Goal: Task Accomplishment & Management: Use online tool/utility

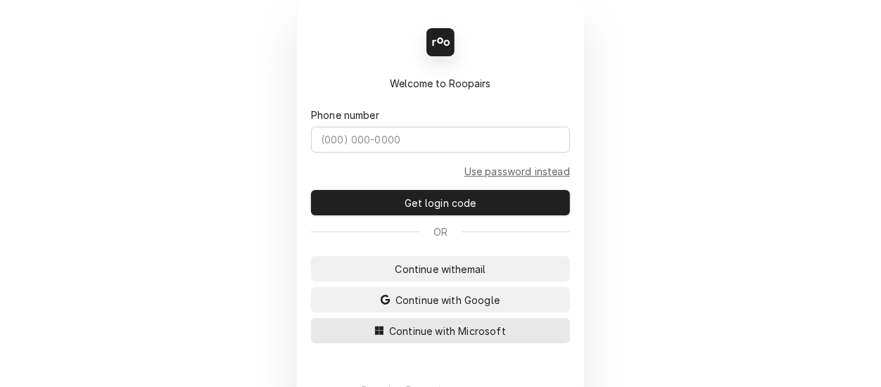
click at [433, 326] on span "Continue with Microsoft" at bounding box center [447, 331] width 122 height 15
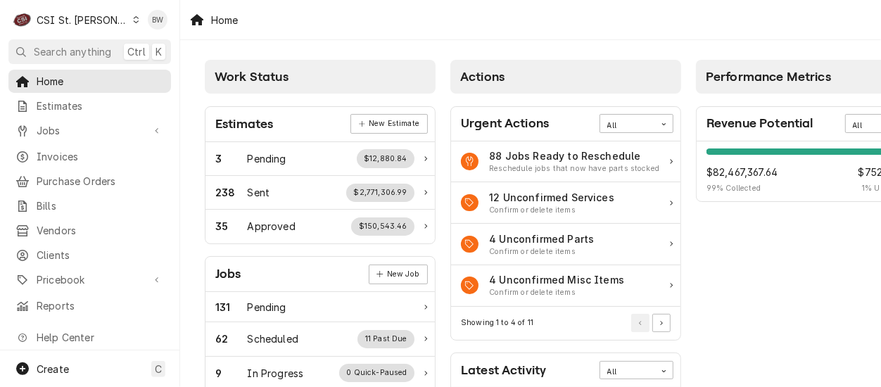
click at [78, 130] on span "Jobs" at bounding box center [90, 130] width 106 height 15
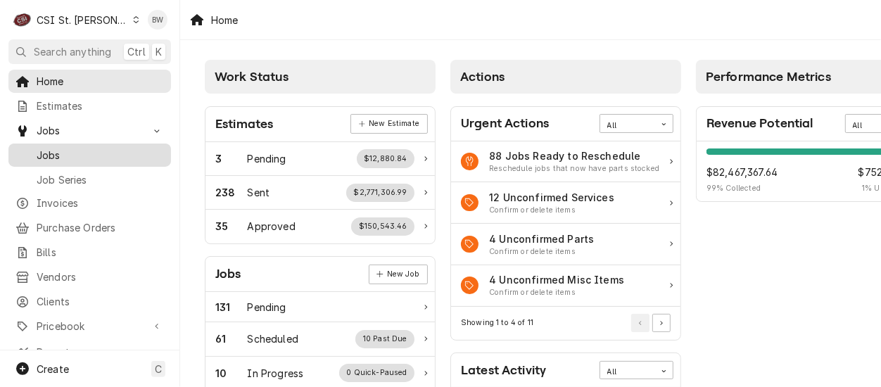
click at [71, 149] on span "Jobs" at bounding box center [100, 155] width 127 height 15
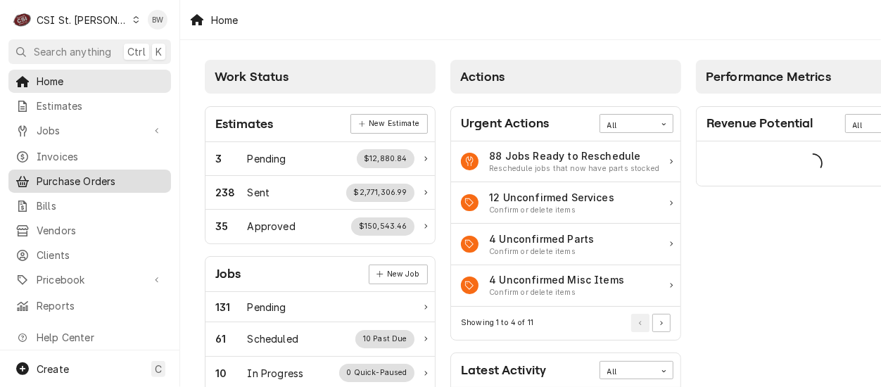
click at [74, 174] on span "Purchase Orders" at bounding box center [100, 181] width 127 height 15
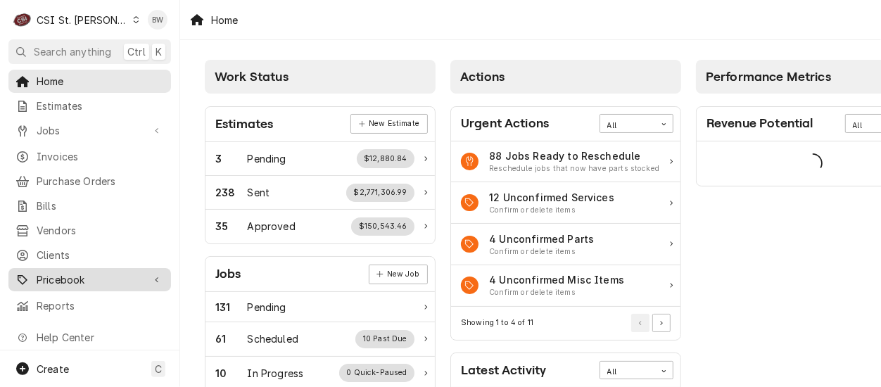
click at [84, 279] on div "Pricebook" at bounding box center [89, 280] width 157 height 18
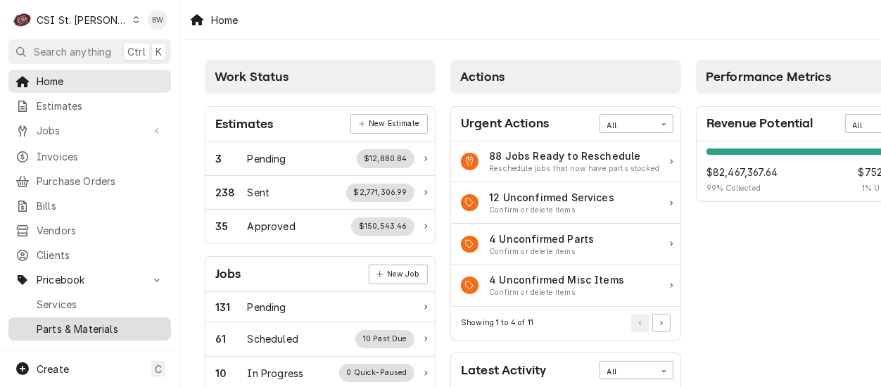
click at [84, 321] on span "Parts & Materials" at bounding box center [100, 328] width 127 height 15
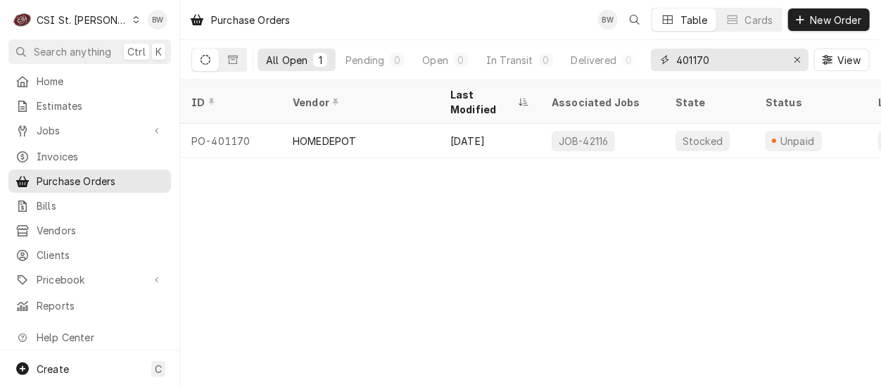
click at [719, 60] on input "401170" at bounding box center [728, 60] width 105 height 23
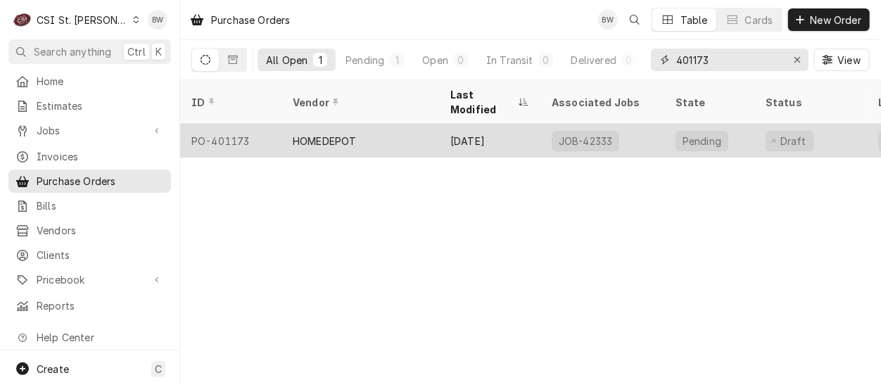
type input "401173"
click at [243, 124] on div "PO-401173" at bounding box center [230, 141] width 101 height 34
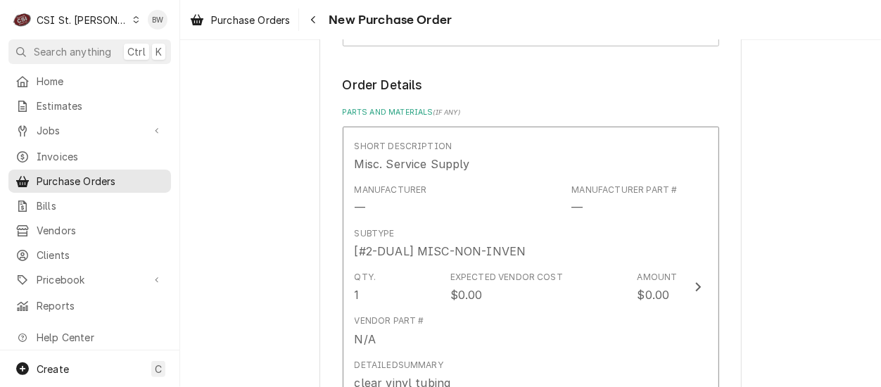
scroll to position [633, 0]
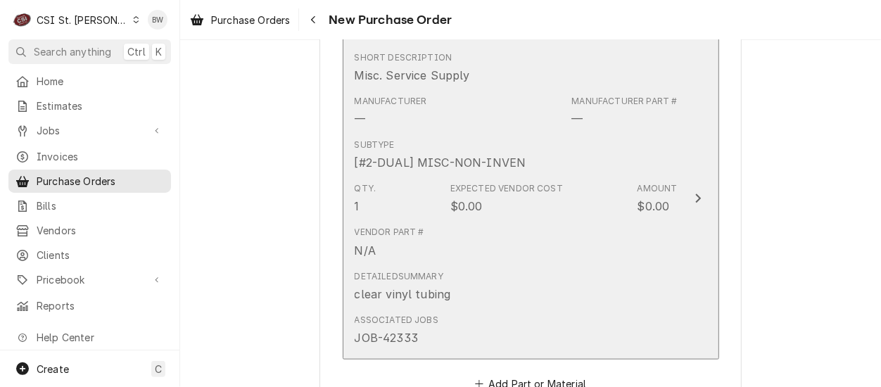
click at [507, 220] on div "Vendor Part # N/A" at bounding box center [515, 242] width 323 height 44
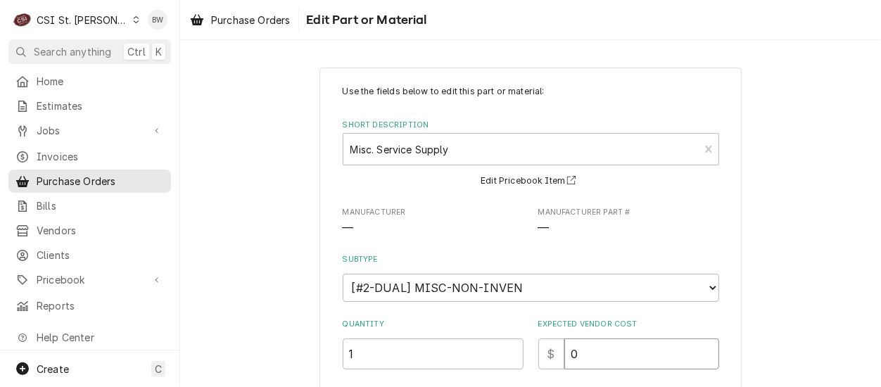
drag, startPoint x: 584, startPoint y: 354, endPoint x: 553, endPoint y: 353, distance: 31.0
click at [553, 353] on div "$ 0" at bounding box center [628, 353] width 181 height 31
type textarea "x"
type input "2"
type textarea "x"
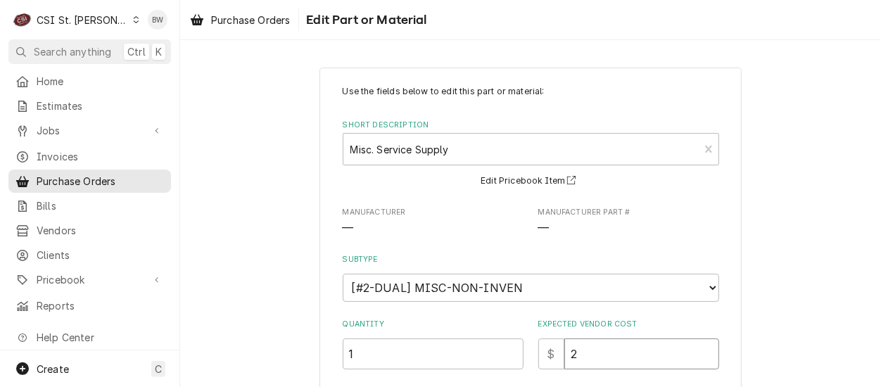
type input "28"
type textarea "x"
type input "28.5"
type textarea "x"
type input "28.52"
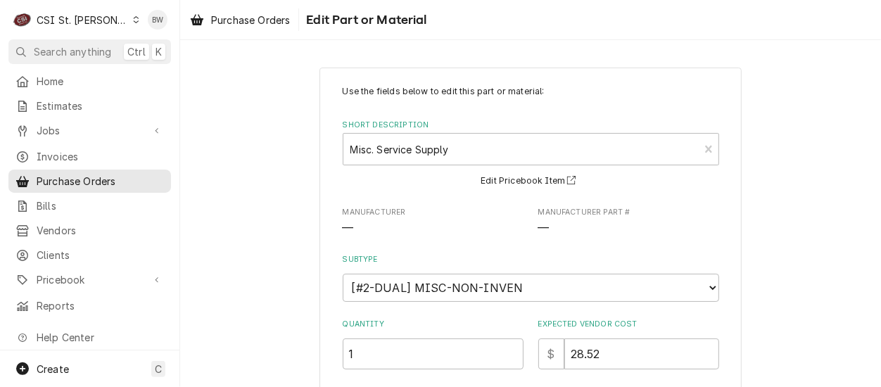
click at [520, 328] on div "Quantity 1 Expected Vendor Cost $ 28.52" at bounding box center [531, 344] width 376 height 50
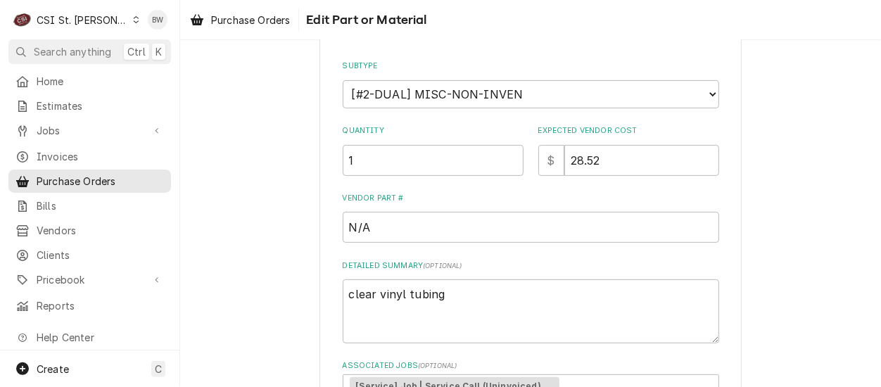
scroll to position [352, 0]
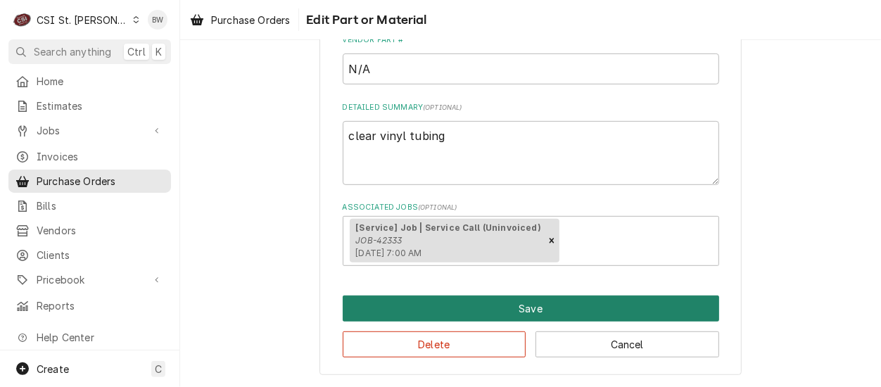
click at [478, 309] on button "Save" at bounding box center [531, 308] width 376 height 26
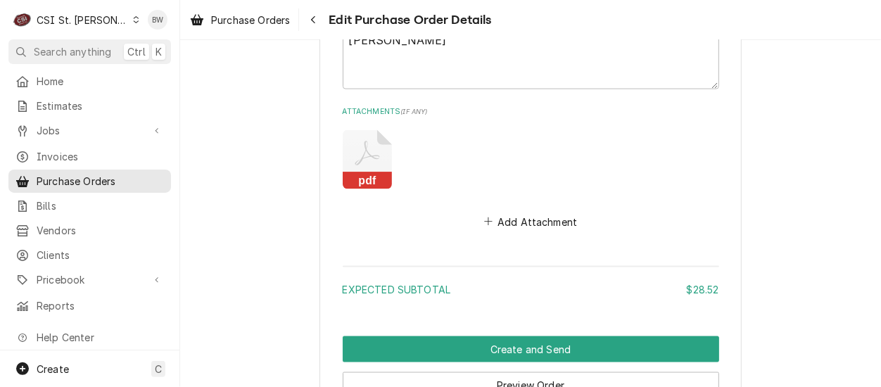
scroll to position [1109, 0]
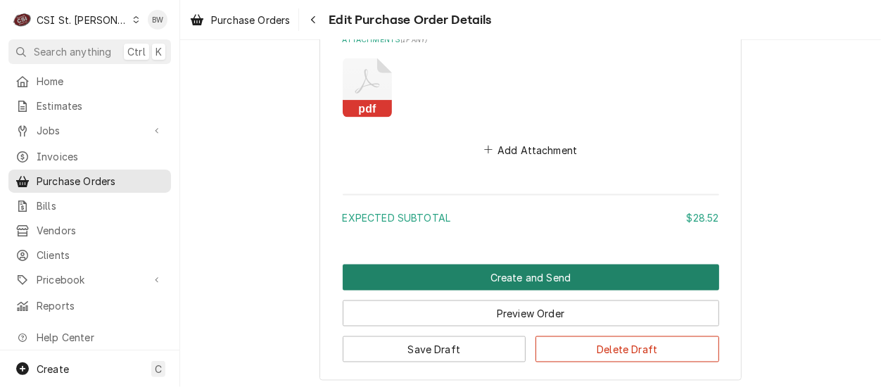
click at [463, 274] on button "Create and Send" at bounding box center [531, 277] width 376 height 26
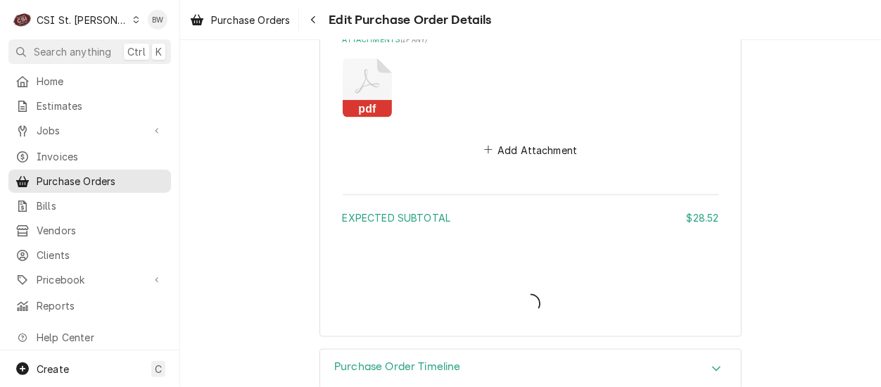
type textarea "x"
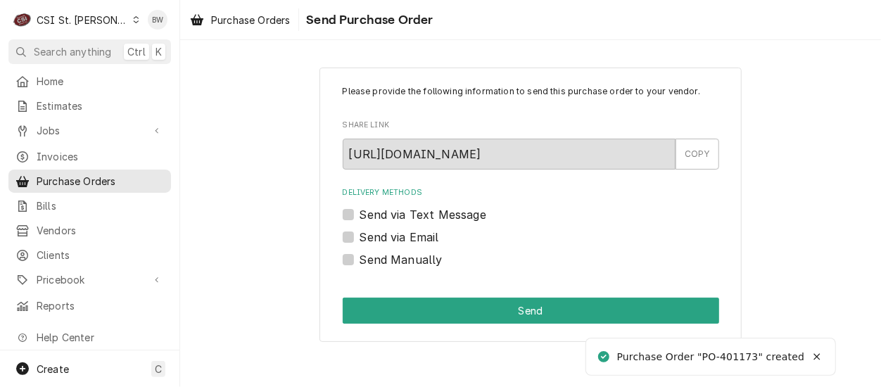
click at [372, 262] on label "Send Manually" at bounding box center [400, 259] width 83 height 17
click at [372, 262] on input "Send Manually" at bounding box center [547, 266] width 376 height 31
checkbox input "true"
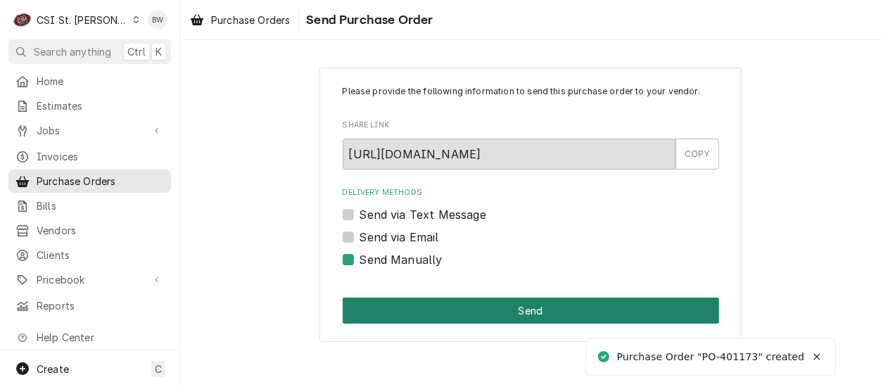
click at [466, 305] on button "Send" at bounding box center [531, 310] width 376 height 26
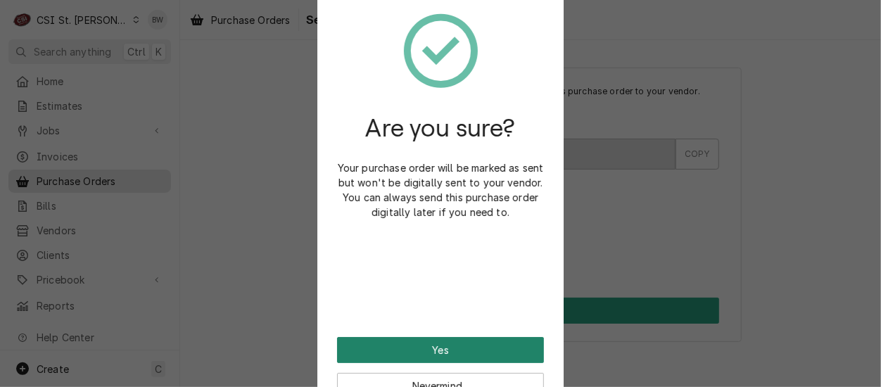
click at [421, 343] on button "Yes" at bounding box center [440, 350] width 207 height 26
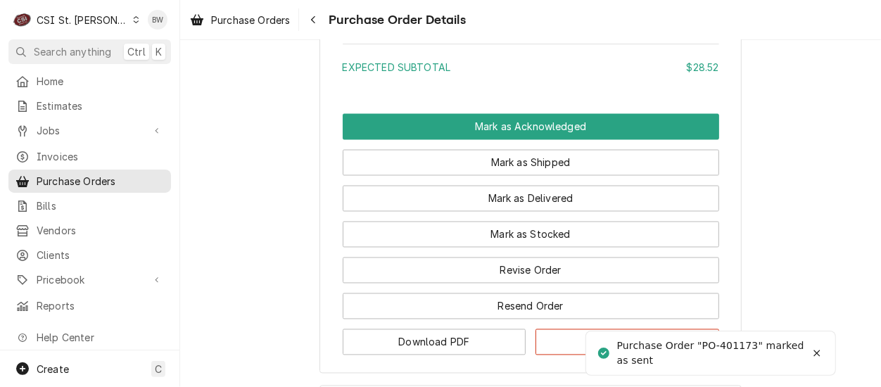
scroll to position [1407, 0]
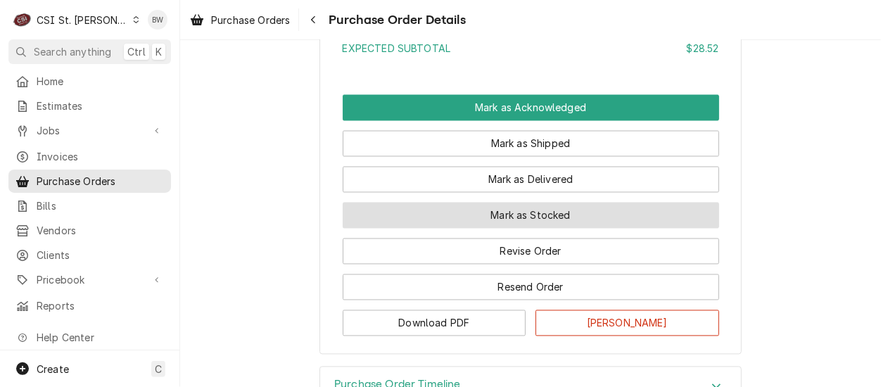
click at [514, 229] on button "Mark as Stocked" at bounding box center [531, 216] width 376 height 26
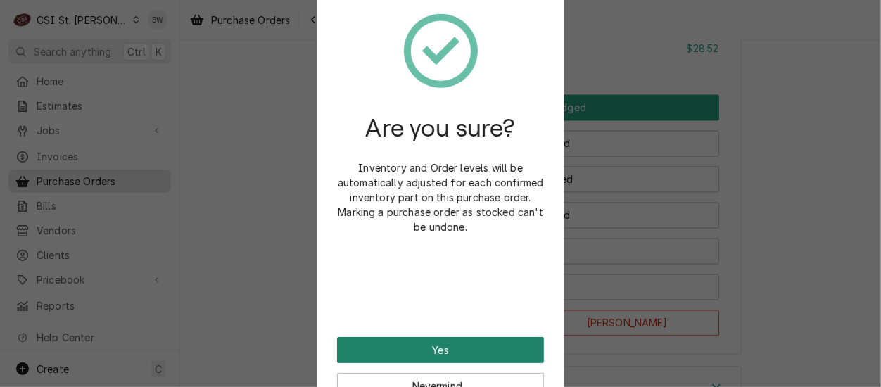
click at [449, 350] on button "Yes" at bounding box center [440, 350] width 207 height 26
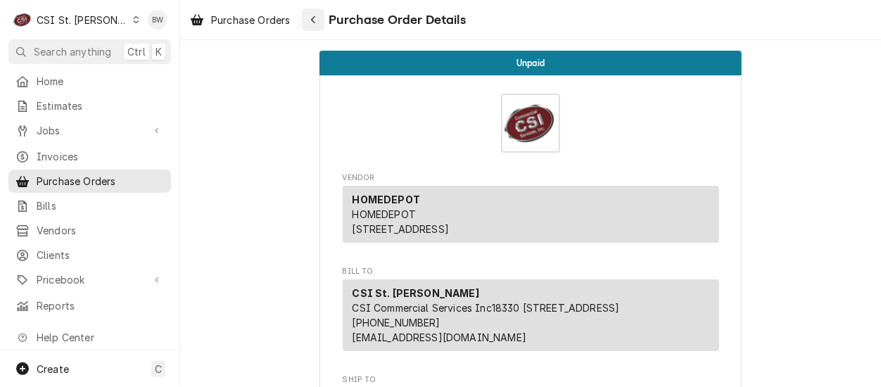
click at [313, 18] on icon "Navigate back" at bounding box center [313, 20] width 6 height 10
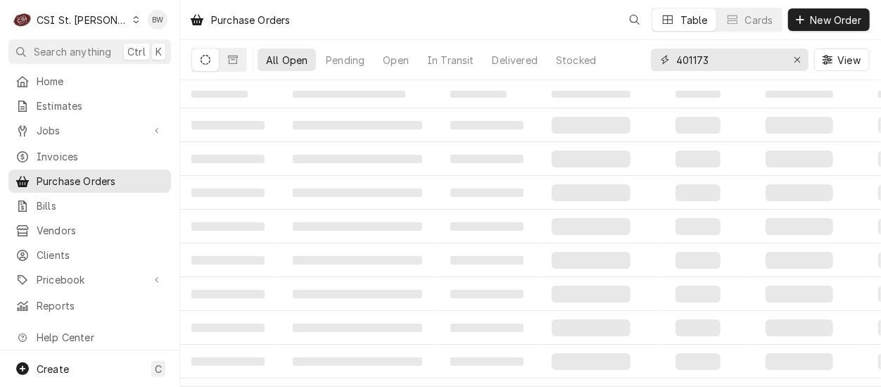
click at [717, 60] on input "401173" at bounding box center [728, 60] width 105 height 23
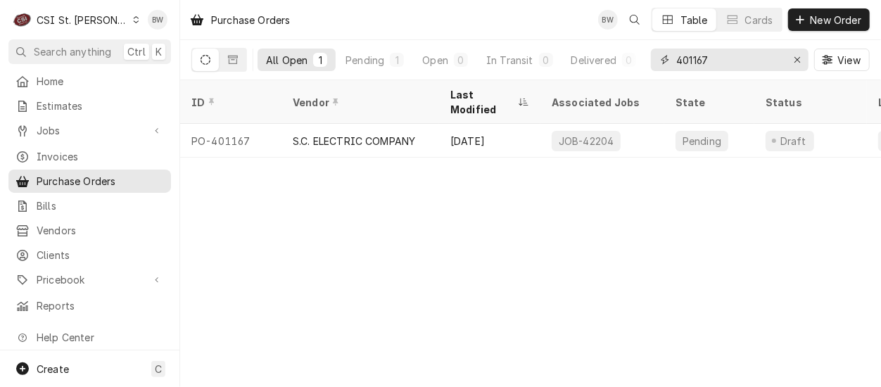
type input "401167"
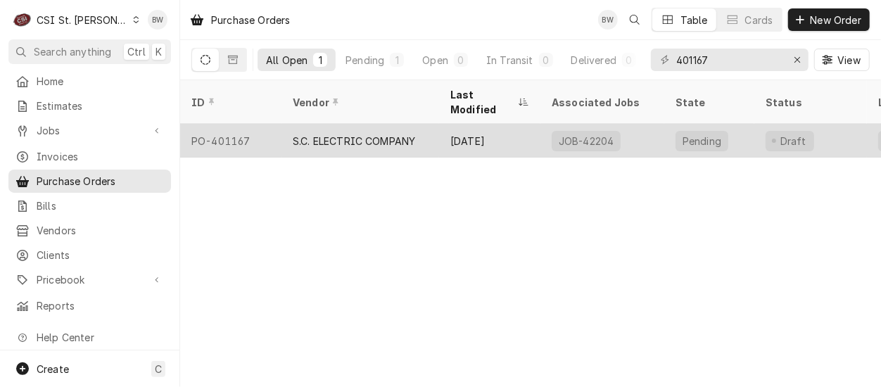
click at [268, 124] on div "PO-401167" at bounding box center [230, 141] width 101 height 34
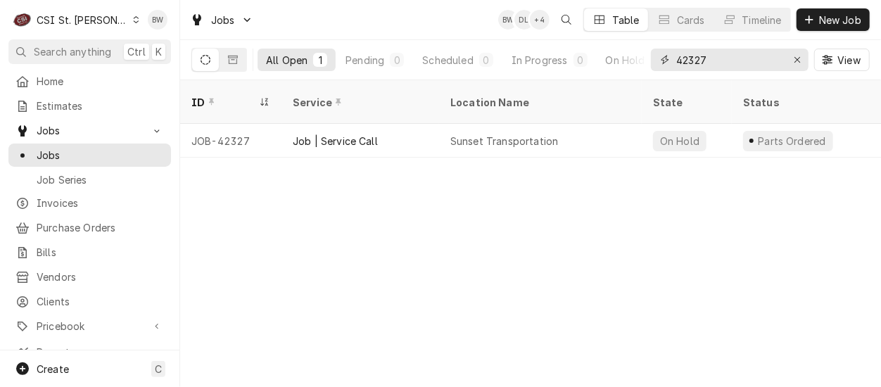
drag, startPoint x: 728, startPoint y: 56, endPoint x: 691, endPoint y: 57, distance: 36.6
click at [691, 57] on input "42327" at bounding box center [728, 60] width 105 height 23
type input "42204"
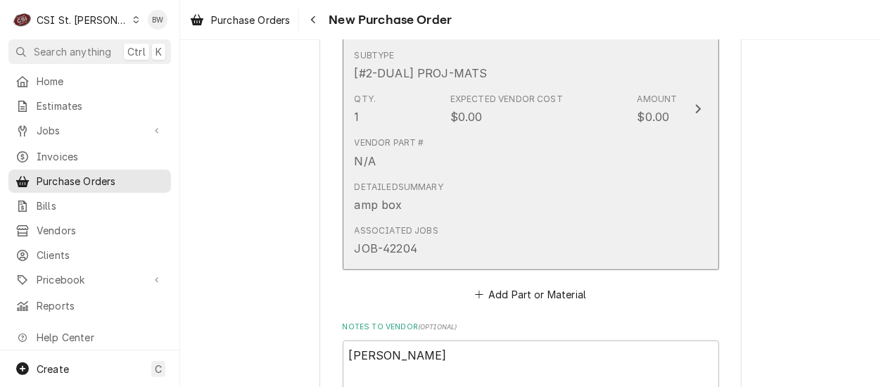
scroll to position [703, 0]
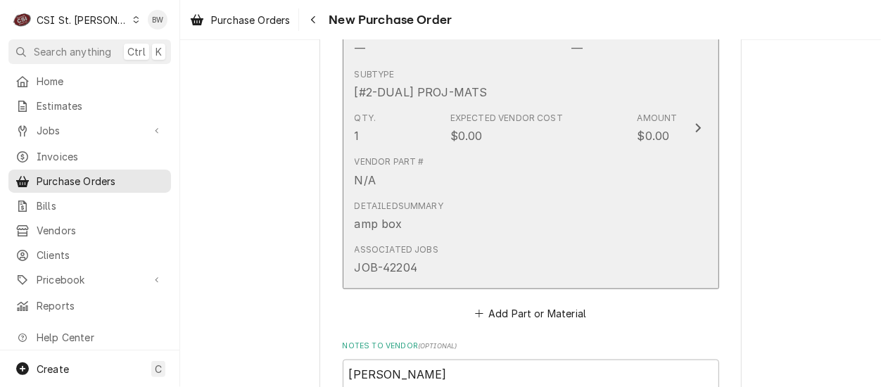
click at [502, 183] on div "Vendor Part # N/A" at bounding box center [515, 172] width 323 height 44
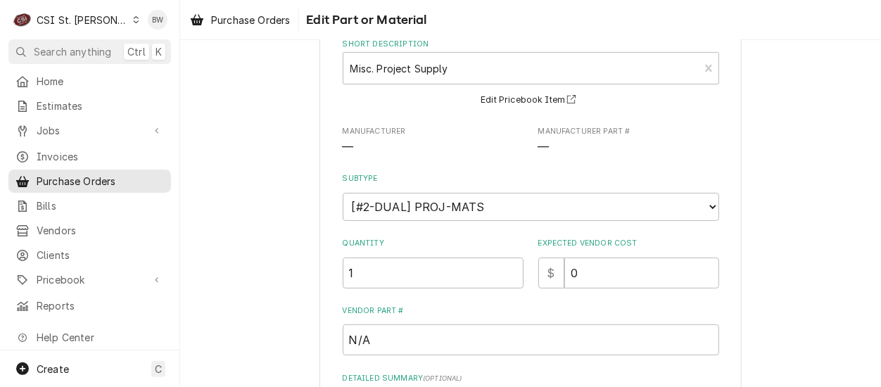
scroll to position [141, 0]
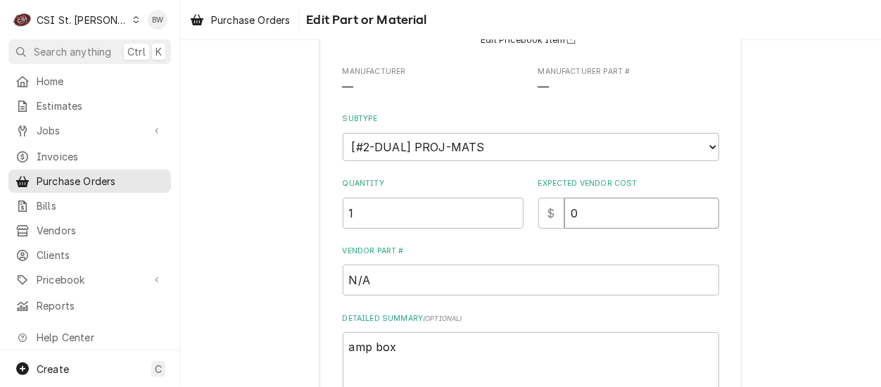
drag, startPoint x: 596, startPoint y: 207, endPoint x: 546, endPoint y: 211, distance: 50.1
click at [546, 211] on div "$ 0" at bounding box center [628, 213] width 181 height 31
type textarea "x"
type input "7"
type textarea "x"
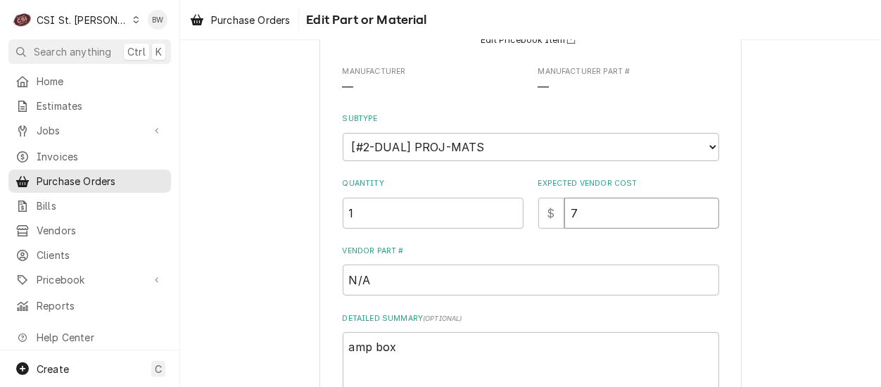
type input "74"
type textarea "x"
type input "749"
type textarea "x"
type input "749.6"
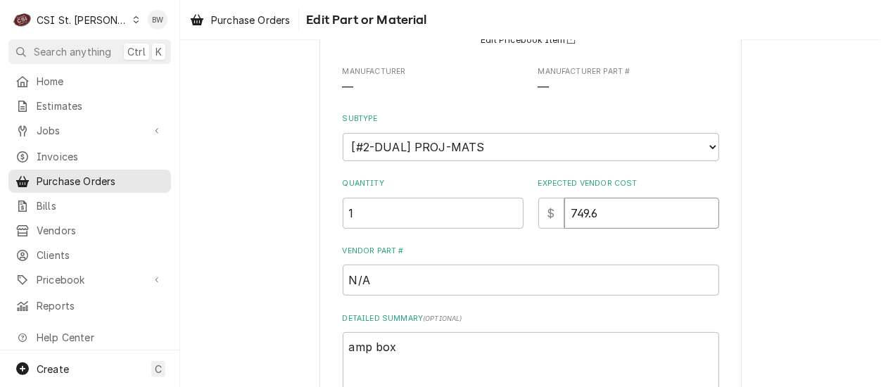
type textarea "x"
type input "749.62"
click at [489, 245] on label "Vendor Part #" at bounding box center [531, 250] width 376 height 11
click at [489, 264] on input "N/A" at bounding box center [531, 279] width 376 height 31
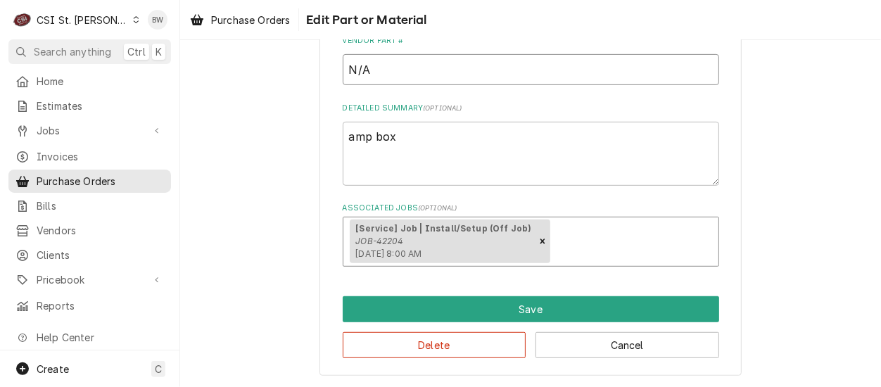
scroll to position [352, 0]
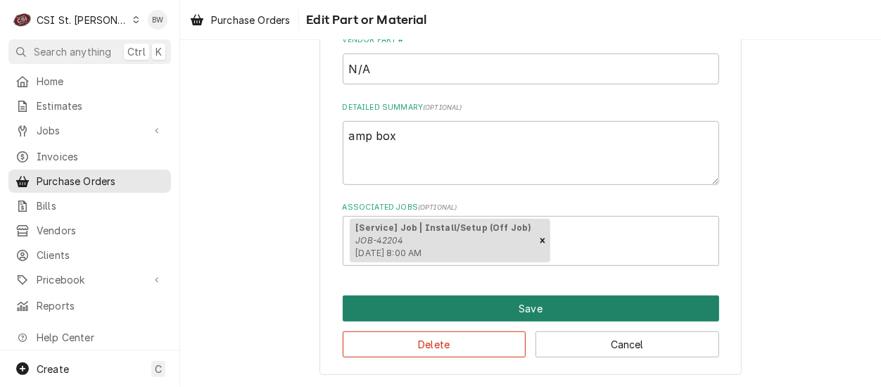
click at [500, 307] on button "Save" at bounding box center [531, 308] width 376 height 26
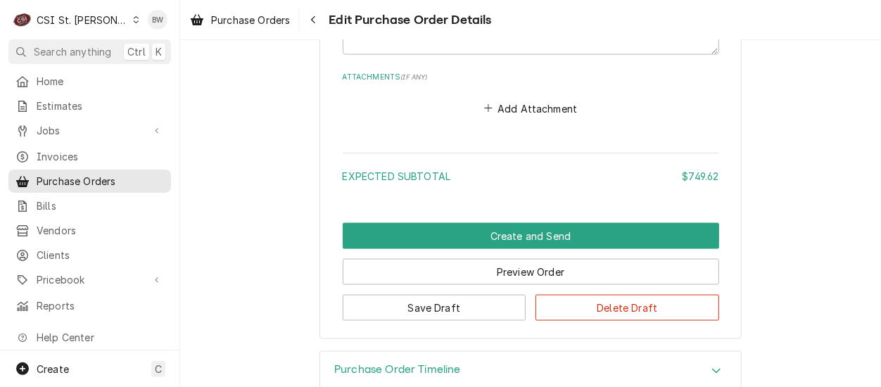
scroll to position [1101, 0]
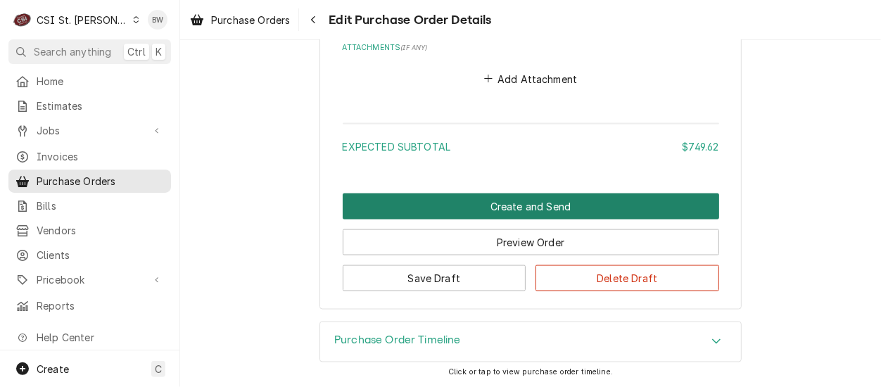
click at [482, 210] on button "Create and Send" at bounding box center [531, 206] width 376 height 26
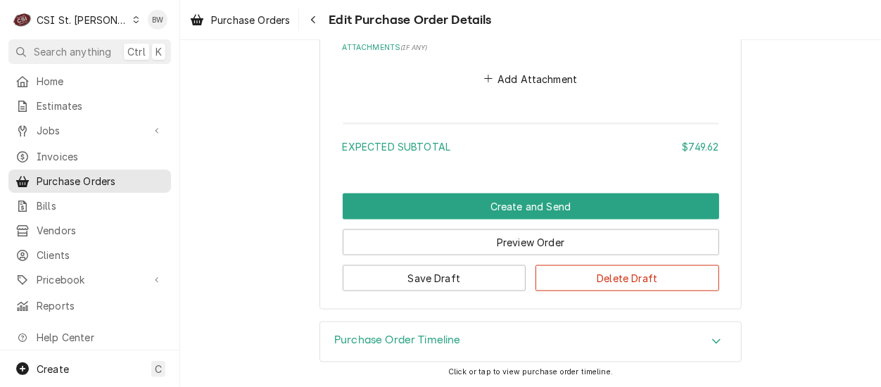
scroll to position [1056, 0]
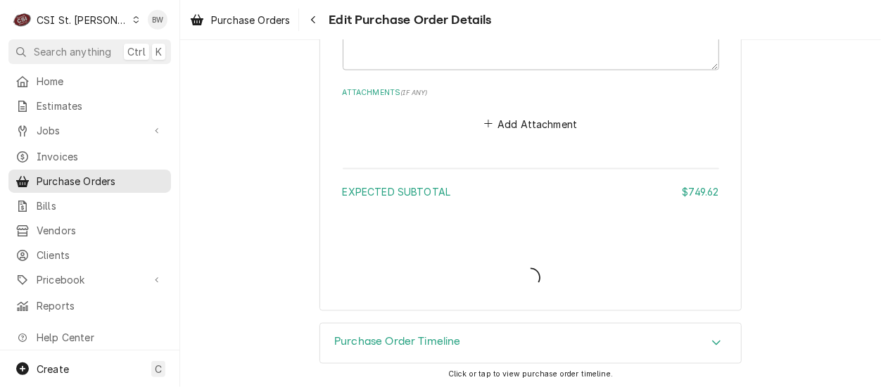
type textarea "x"
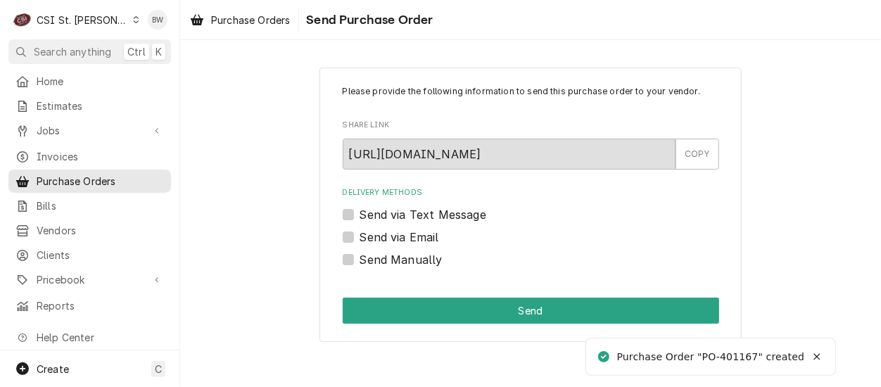
click at [407, 255] on label "Send Manually" at bounding box center [400, 259] width 83 height 17
click at [407, 255] on input "Send Manually" at bounding box center [547, 266] width 376 height 31
checkbox input "true"
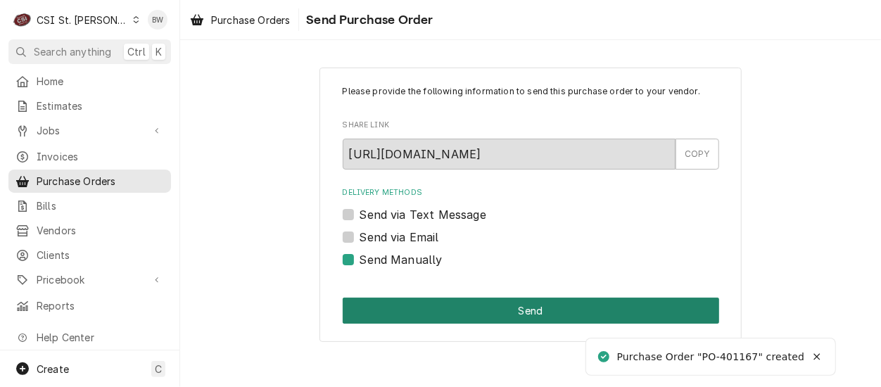
click at [501, 307] on button "Send" at bounding box center [531, 310] width 376 height 26
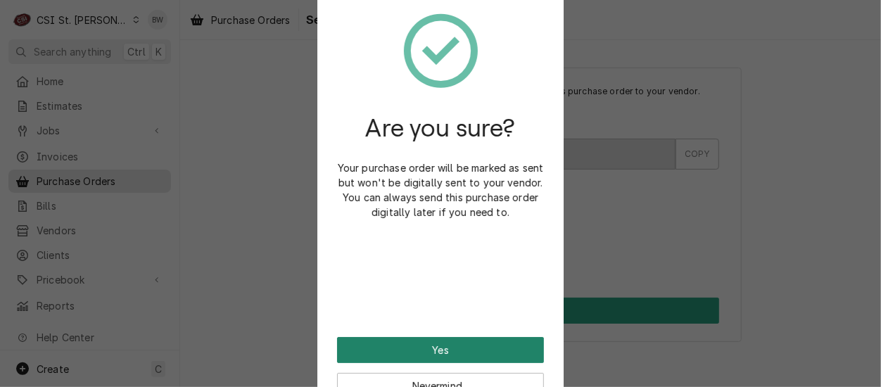
click at [436, 346] on button "Yes" at bounding box center [440, 350] width 207 height 26
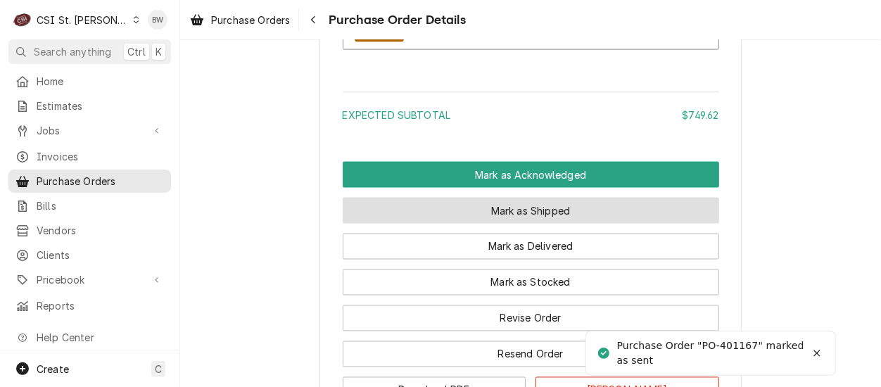
scroll to position [1266, 0]
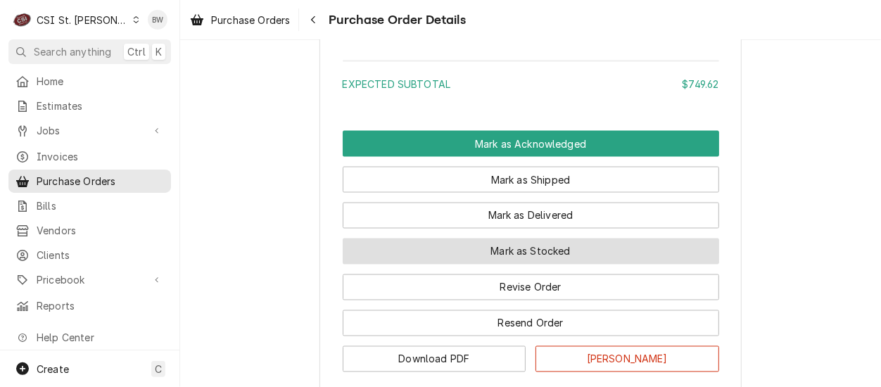
click at [475, 264] on button "Mark as Stocked" at bounding box center [531, 251] width 376 height 26
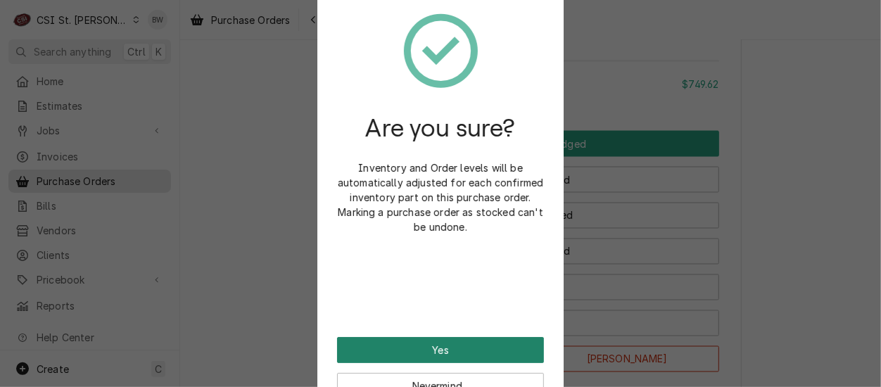
click at [422, 345] on button "Yes" at bounding box center [440, 350] width 207 height 26
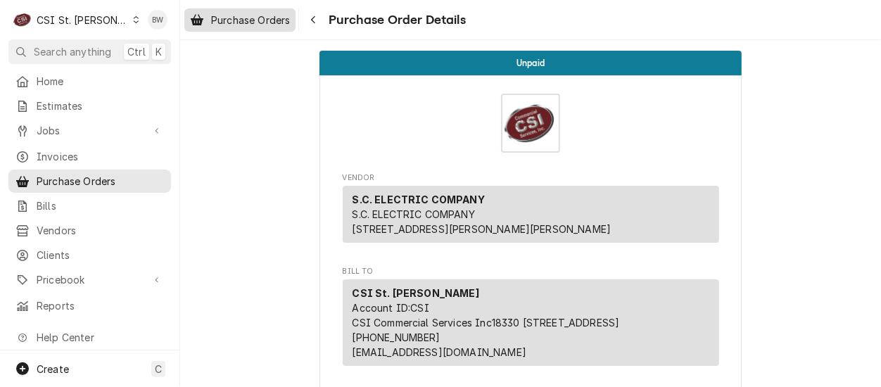
click at [249, 20] on span "Purchase Orders" at bounding box center [250, 20] width 79 height 15
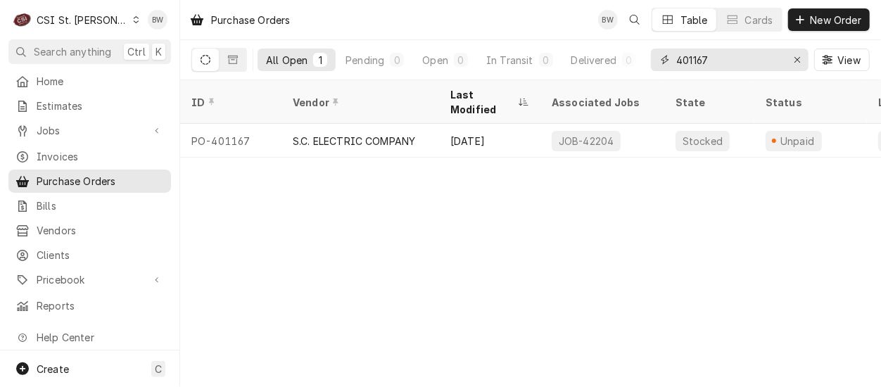
click at [711, 59] on input "401167" at bounding box center [728, 60] width 105 height 23
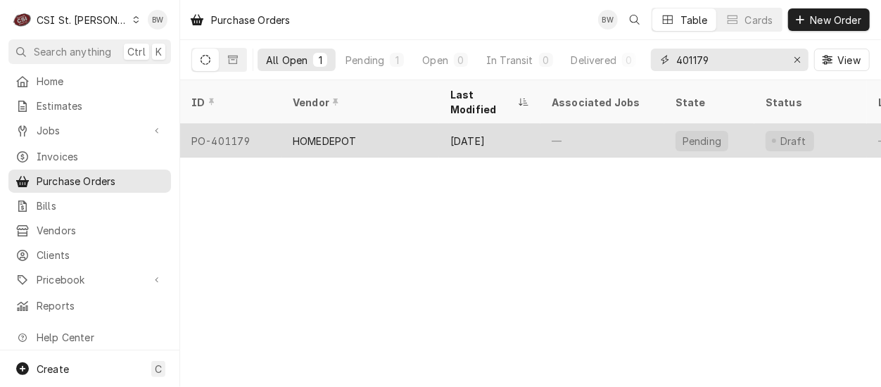
type input "401179"
click at [246, 124] on div "PO-401179" at bounding box center [230, 141] width 101 height 34
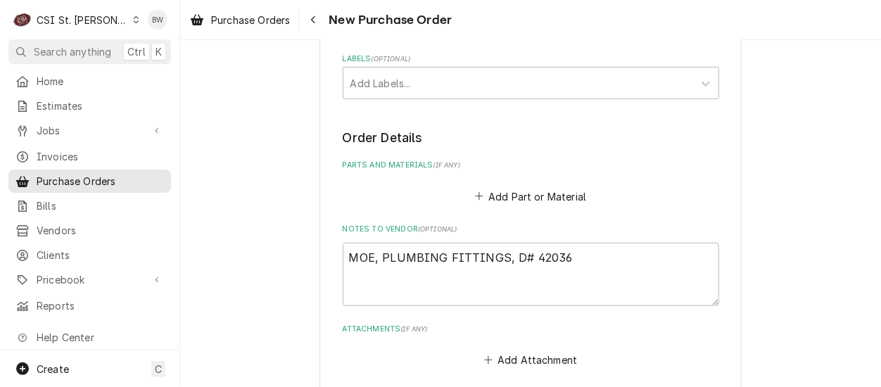
scroll to position [491, 0]
click at [515, 192] on button "Add Part or Material" at bounding box center [530, 197] width 116 height 20
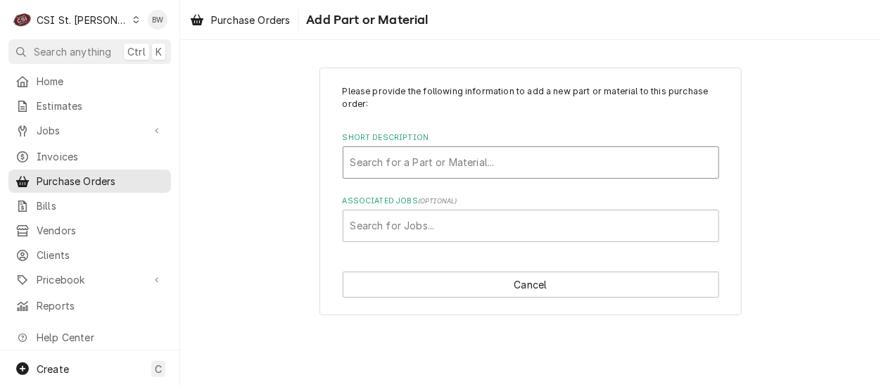
click at [390, 162] on div "Short Description" at bounding box center [530, 162] width 361 height 25
type input "misc service"
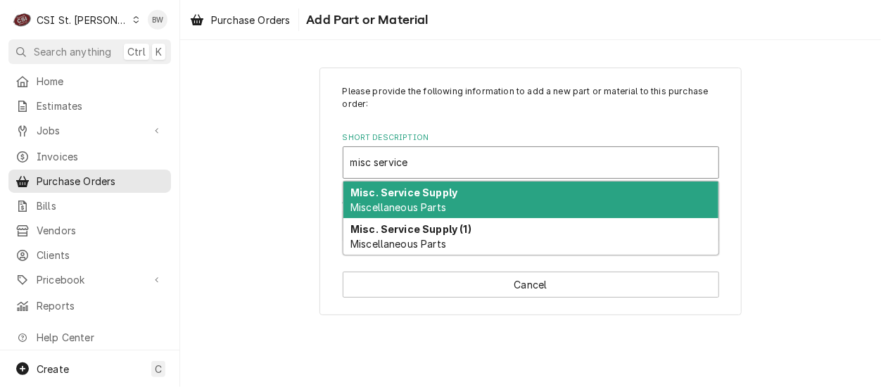
click at [388, 193] on strong "Misc. Service Supply" at bounding box center [403, 192] width 107 height 12
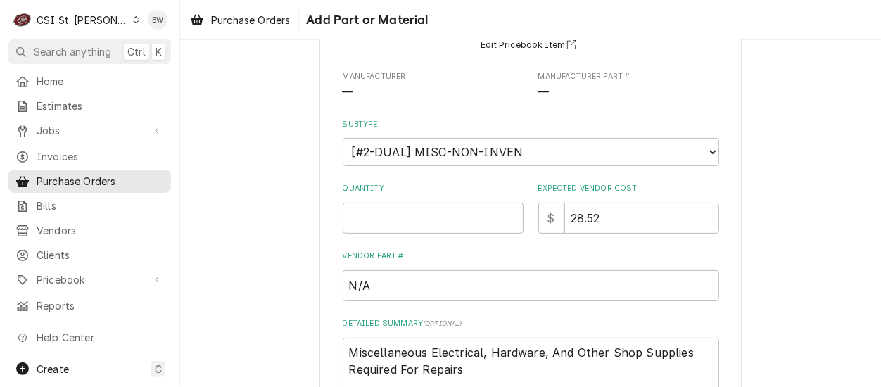
scroll to position [211, 0]
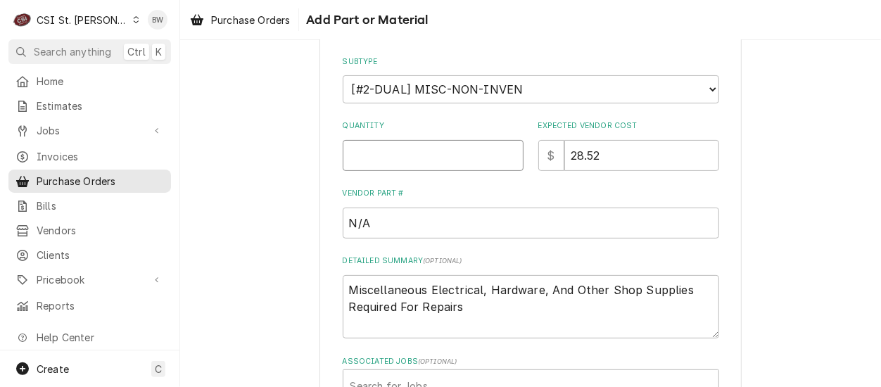
click at [367, 155] on input "Quantity" at bounding box center [433, 155] width 181 height 31
type textarea "x"
type input "1"
type textarea "x"
type input "9"
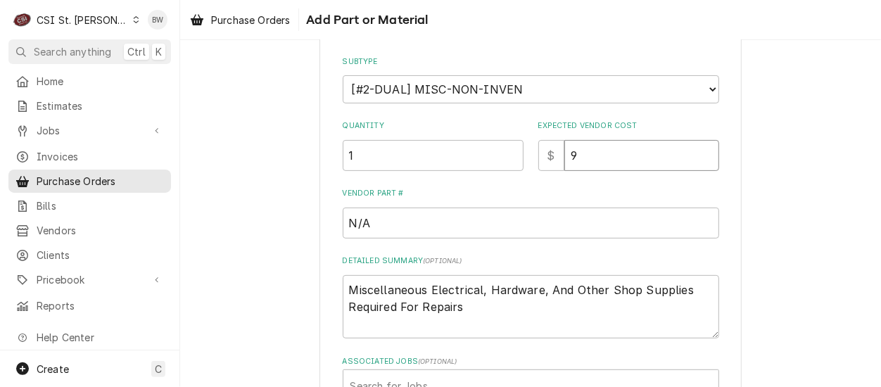
type textarea "x"
type input "9.2"
type textarea "x"
type input "9.22"
click at [481, 243] on div "Please provide the following information to add a new part or material to this …" at bounding box center [531, 137] width 376 height 527
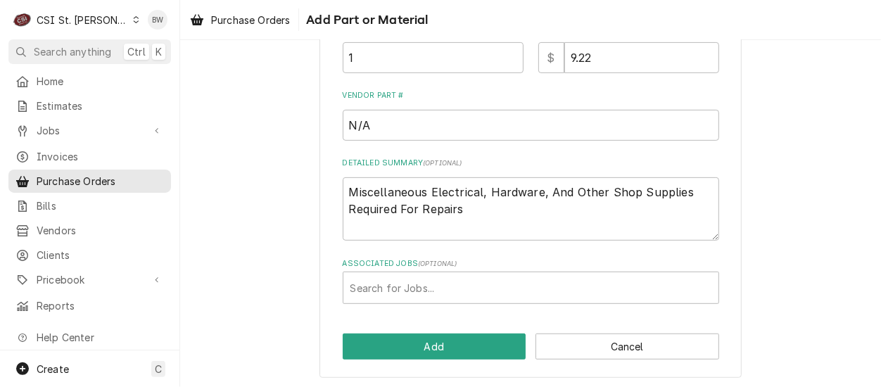
scroll to position [310, 0]
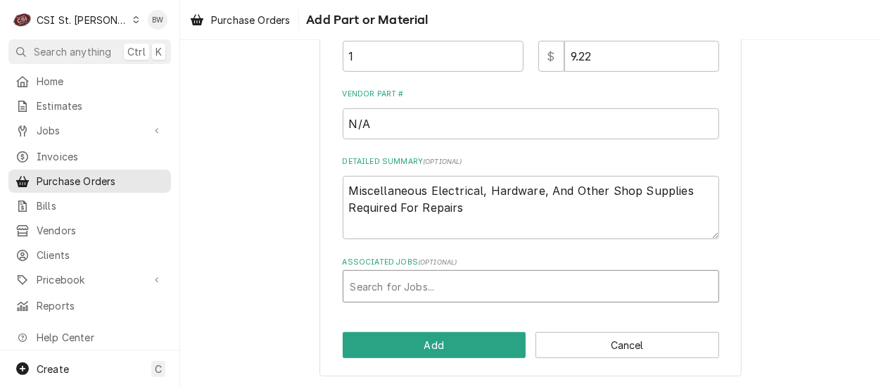
click at [385, 286] on div "Associated Jobs" at bounding box center [530, 286] width 361 height 25
type input "42036"
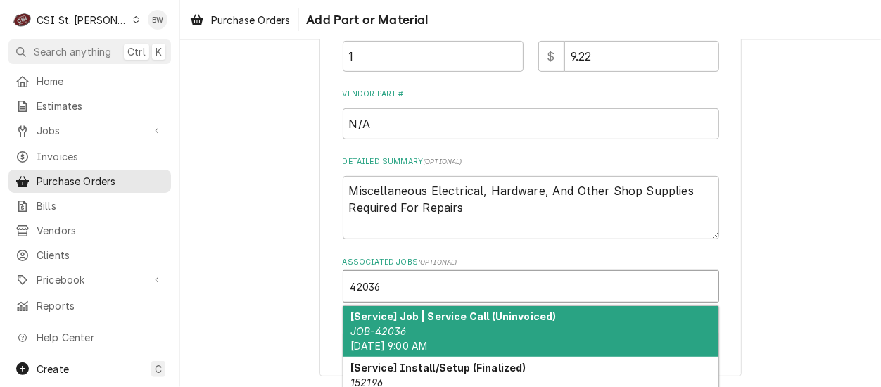
click at [409, 311] on strong "[Service] Job | Service Call (Uninvoiced)" at bounding box center [453, 316] width 206 height 12
type textarea "x"
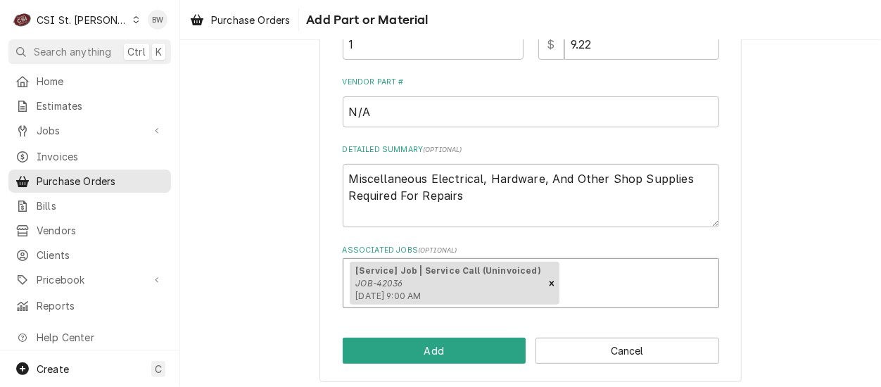
scroll to position [328, 0]
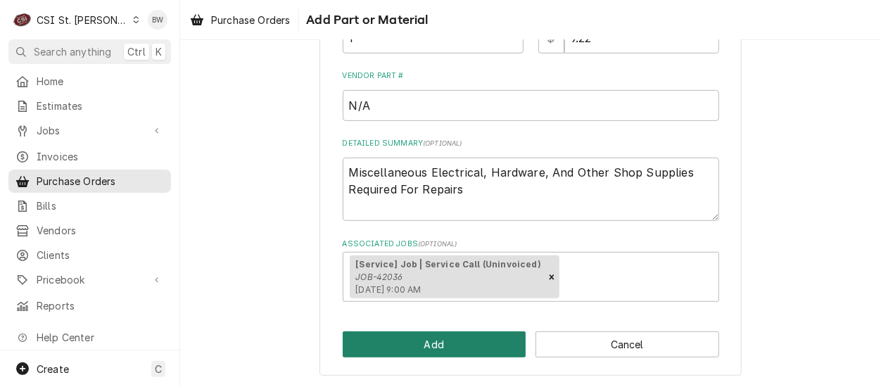
click at [431, 341] on button "Add" at bounding box center [435, 344] width 184 height 26
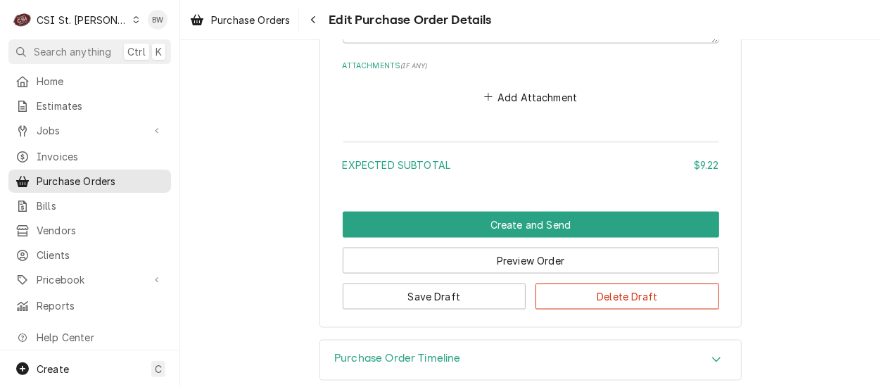
scroll to position [1118, 0]
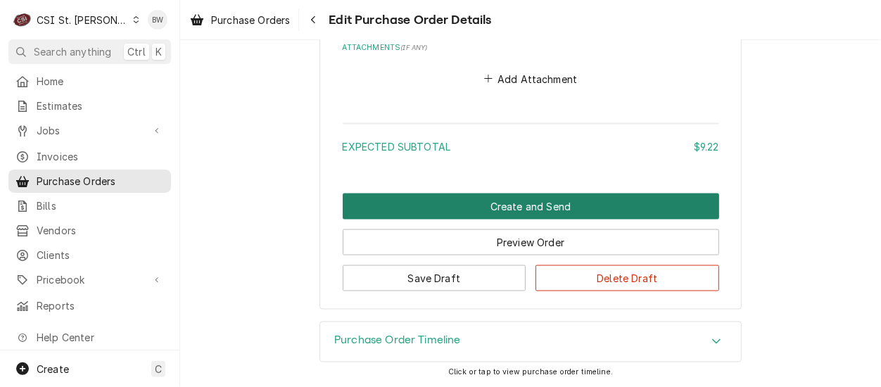
click at [483, 210] on button "Create and Send" at bounding box center [531, 206] width 376 height 26
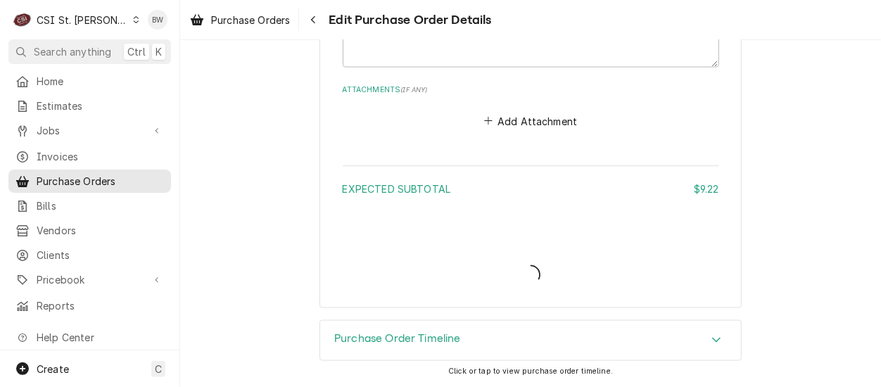
scroll to position [1073, 0]
type textarea "x"
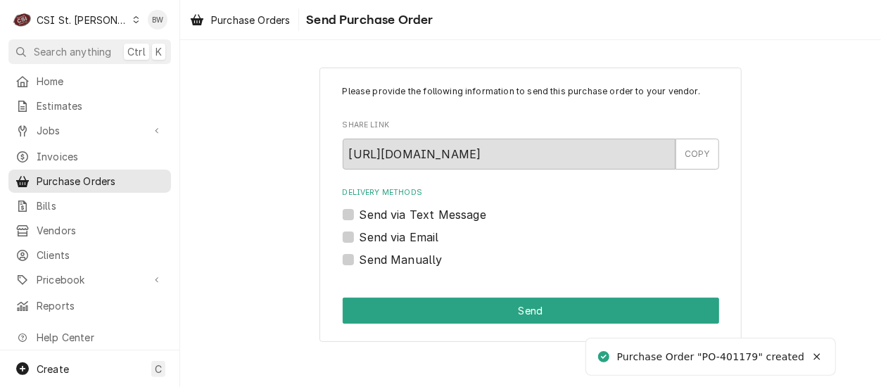
click at [378, 264] on label "Send Manually" at bounding box center [400, 259] width 83 height 17
click at [378, 264] on input "Send Manually" at bounding box center [547, 266] width 376 height 31
checkbox input "true"
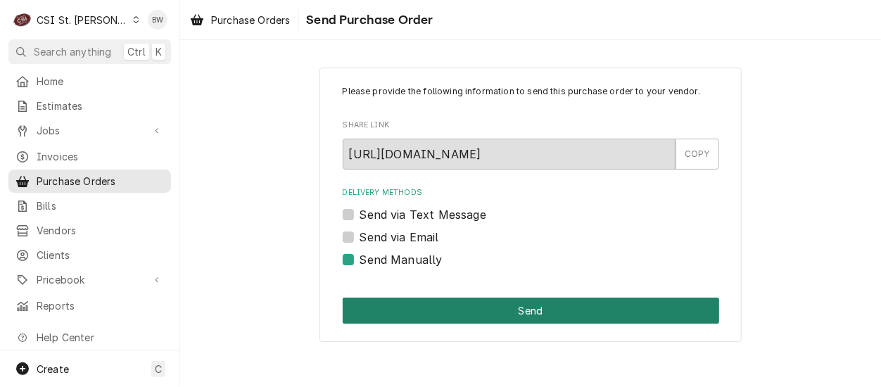
click at [422, 304] on button "Send" at bounding box center [531, 310] width 376 height 26
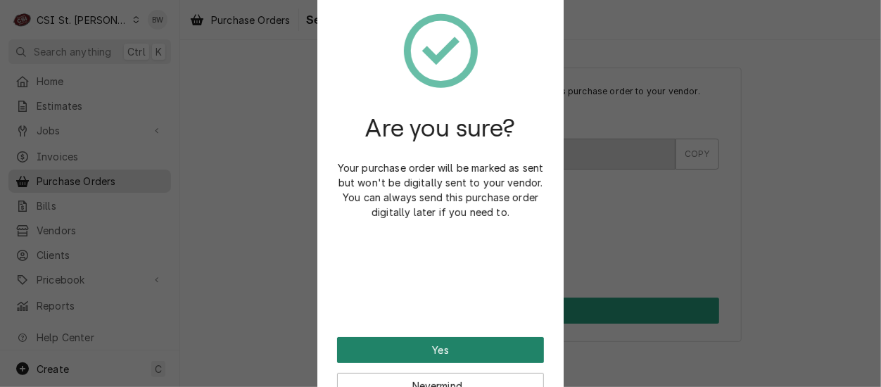
click at [419, 350] on button "Yes" at bounding box center [440, 350] width 207 height 26
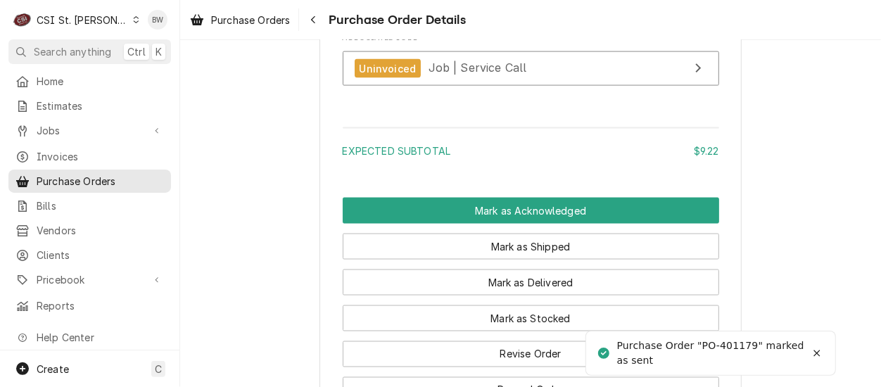
scroll to position [1266, 0]
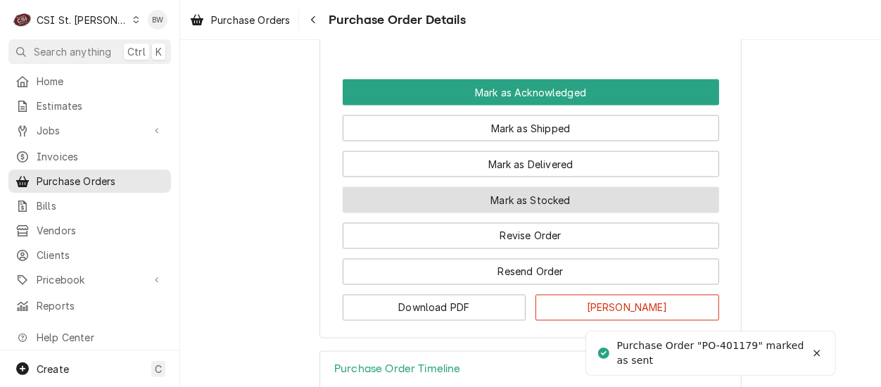
click at [446, 213] on button "Mark as Stocked" at bounding box center [531, 200] width 376 height 26
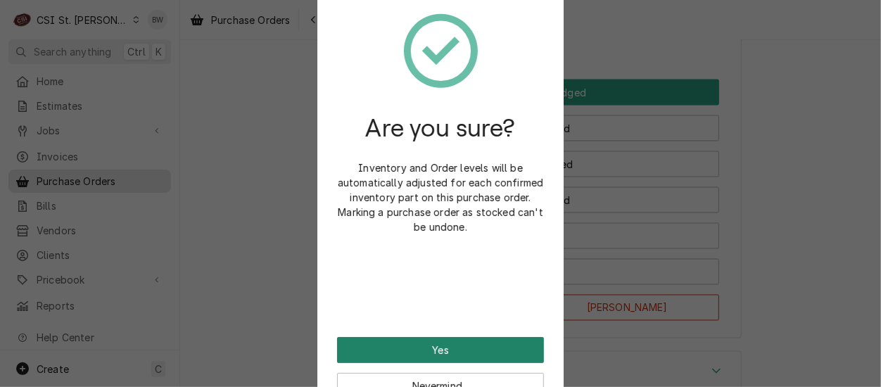
click at [426, 343] on button "Yes" at bounding box center [440, 350] width 207 height 26
